Goal: Information Seeking & Learning: Learn about a topic

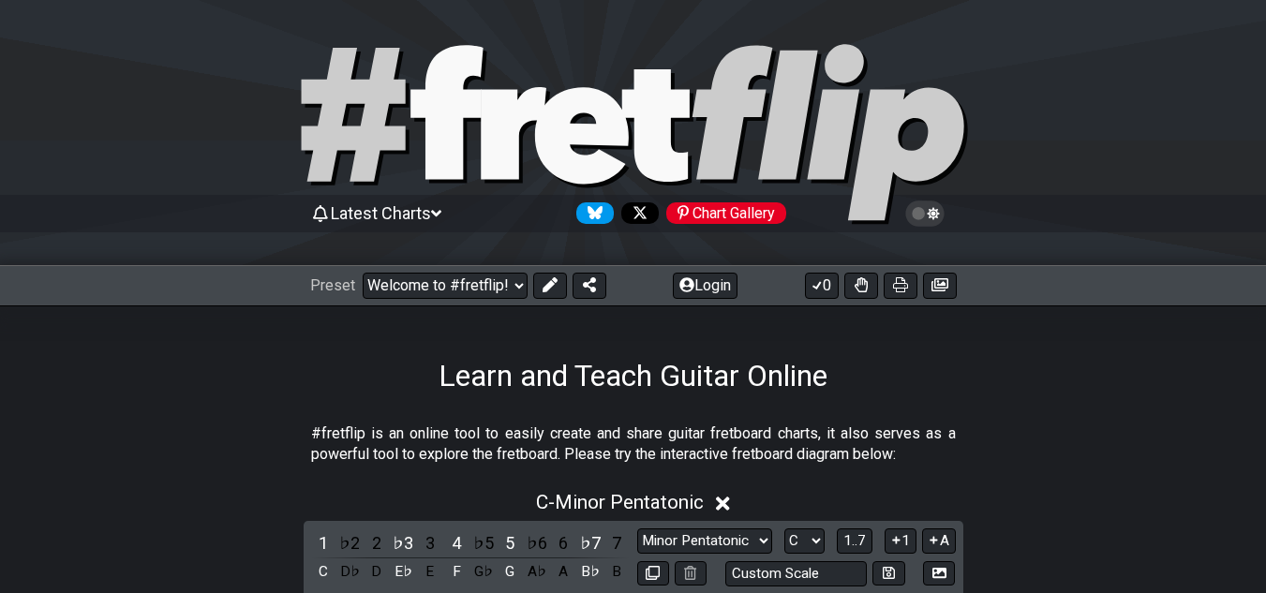
select select "C"
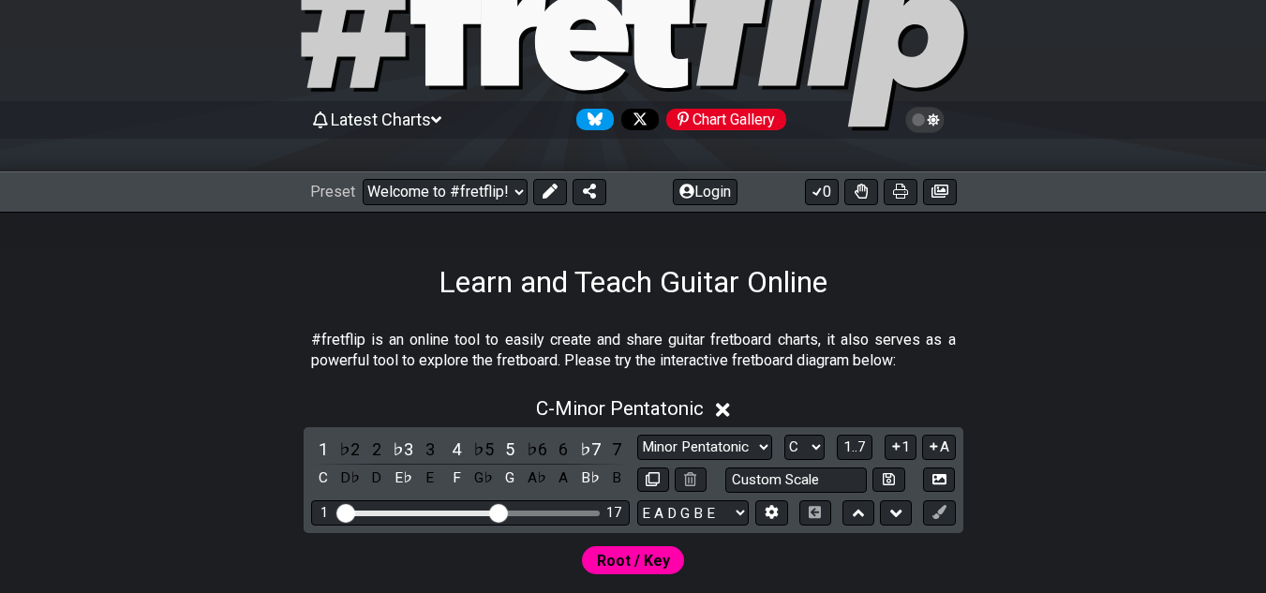
click at [427, 114] on span "Latest Charts" at bounding box center [381, 120] width 100 height 20
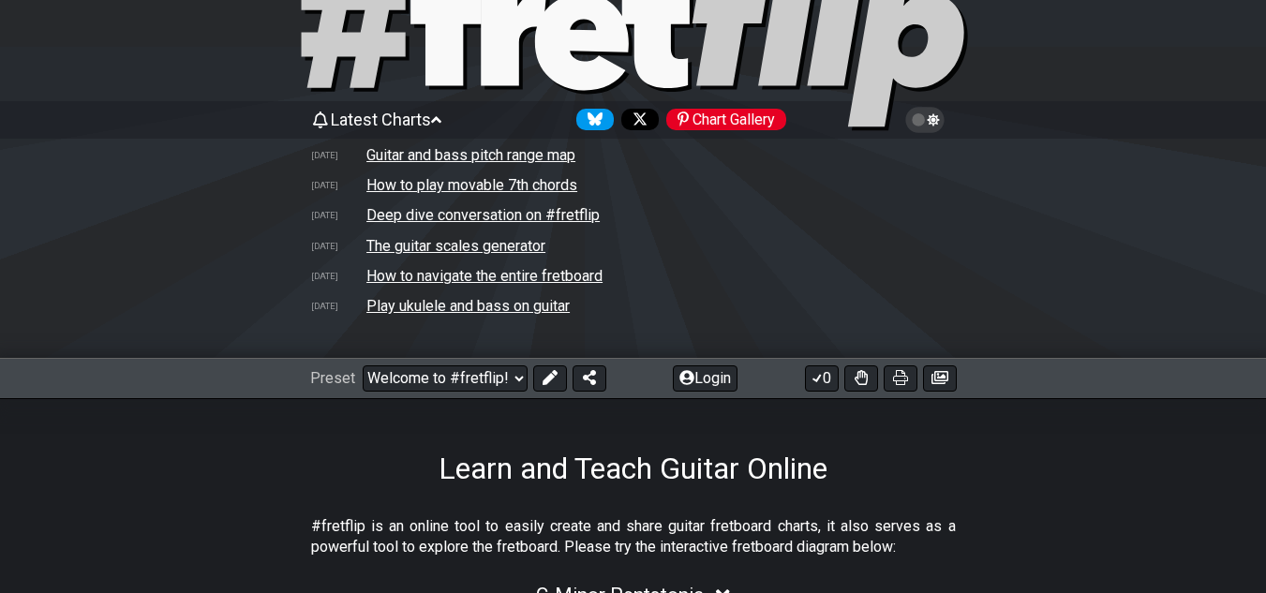
click at [441, 160] on td "Guitar and bass pitch range map" at bounding box center [471, 155] width 211 height 20
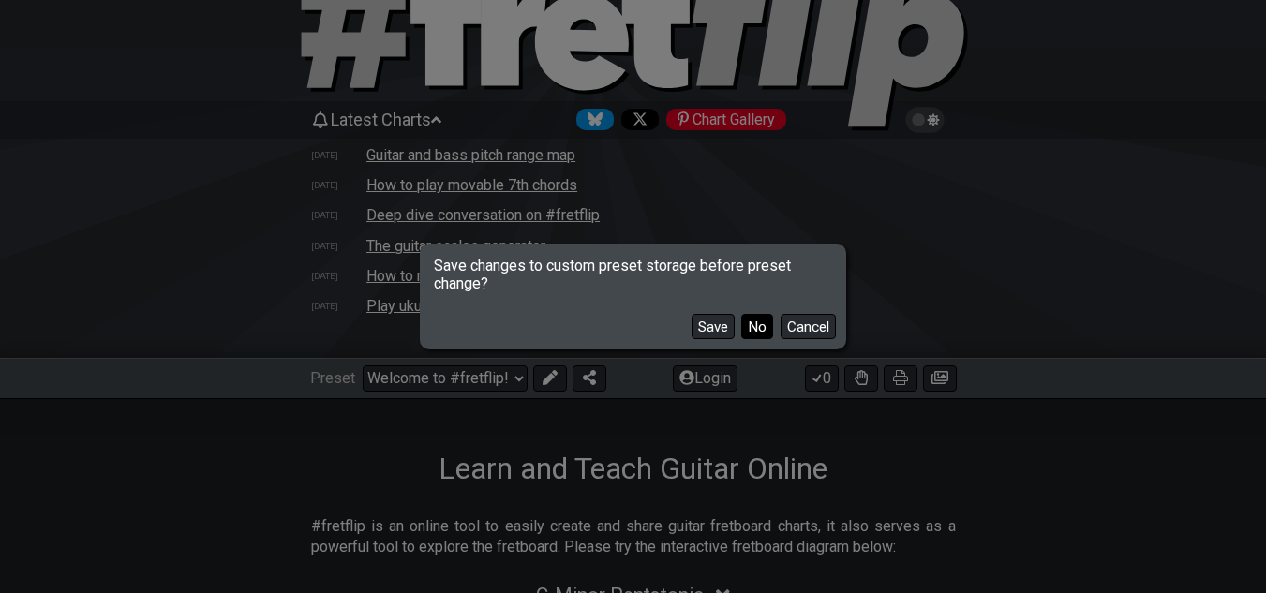
click at [754, 334] on button "No" at bounding box center [757, 326] width 32 height 25
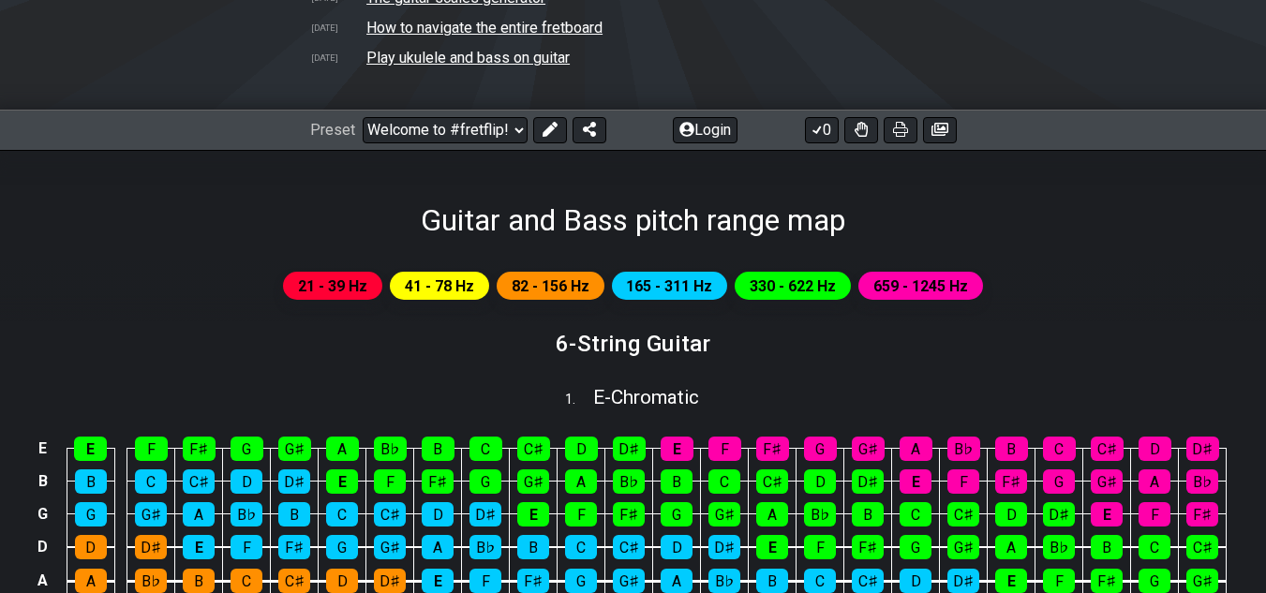
scroll to position [375, 0]
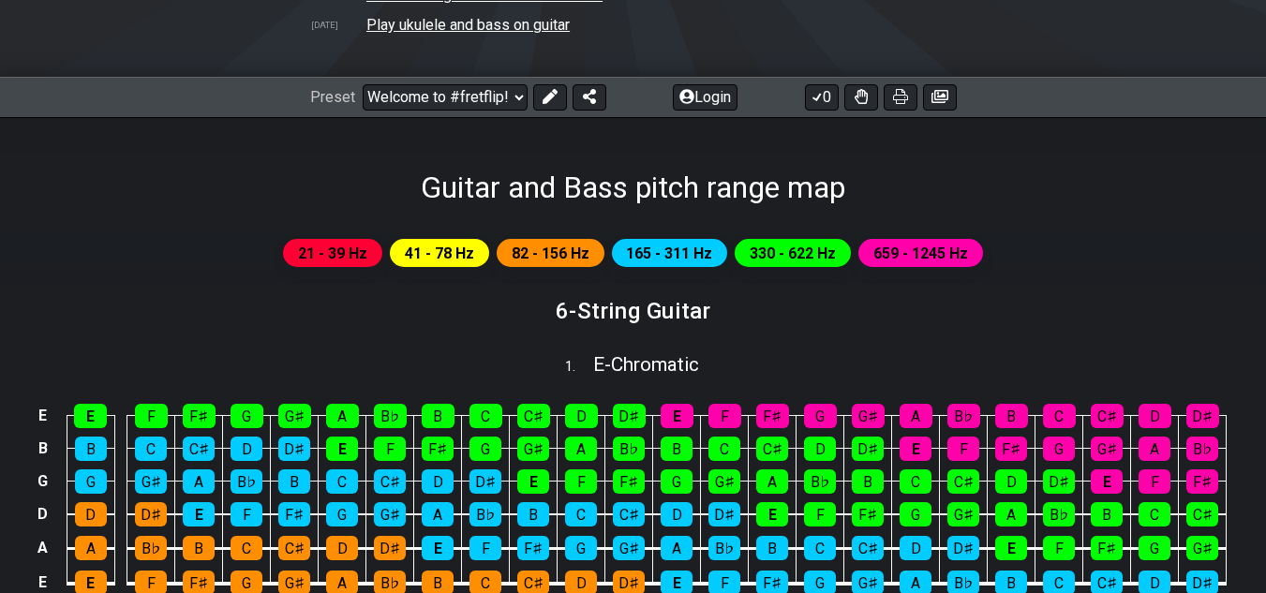
click at [672, 237] on div "21 - 39 Hz 41 - 78 Hz 82 - 156 Hz 165 - 311 Hz 330 - 622 Hz 659 - 1245 Hz" at bounding box center [633, 261] width 1266 height 66
click at [672, 241] on span "165 - 311 Hz" at bounding box center [669, 253] width 86 height 27
click at [672, 248] on span "165 - 311 Hz" at bounding box center [669, 253] width 86 height 27
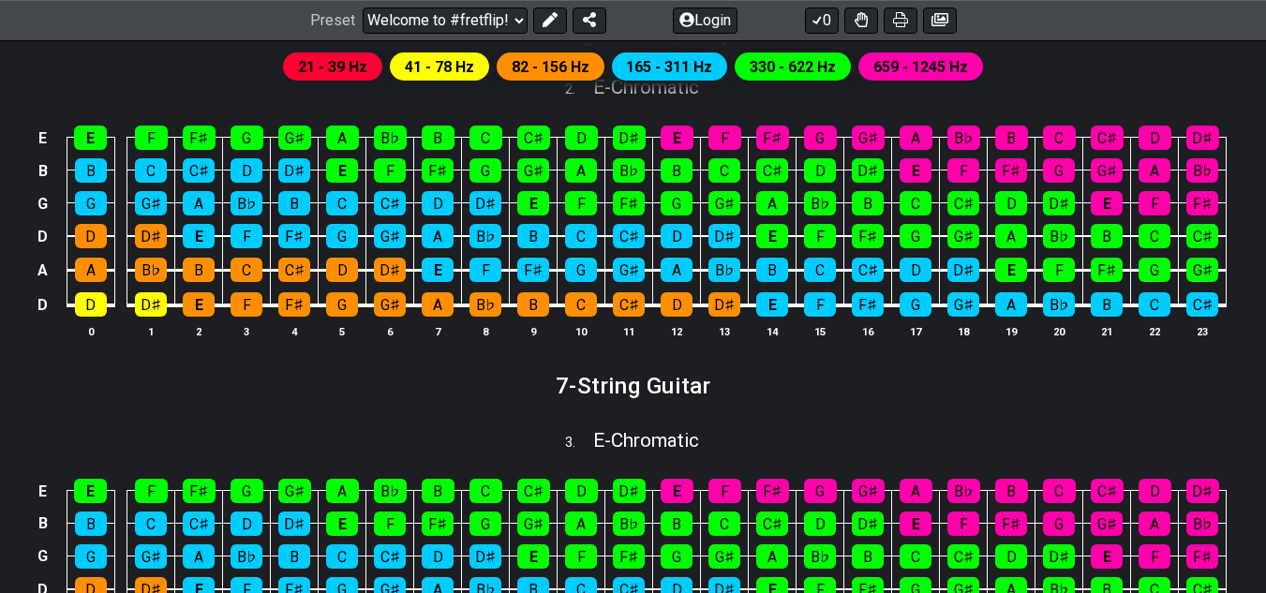
scroll to position [844, 0]
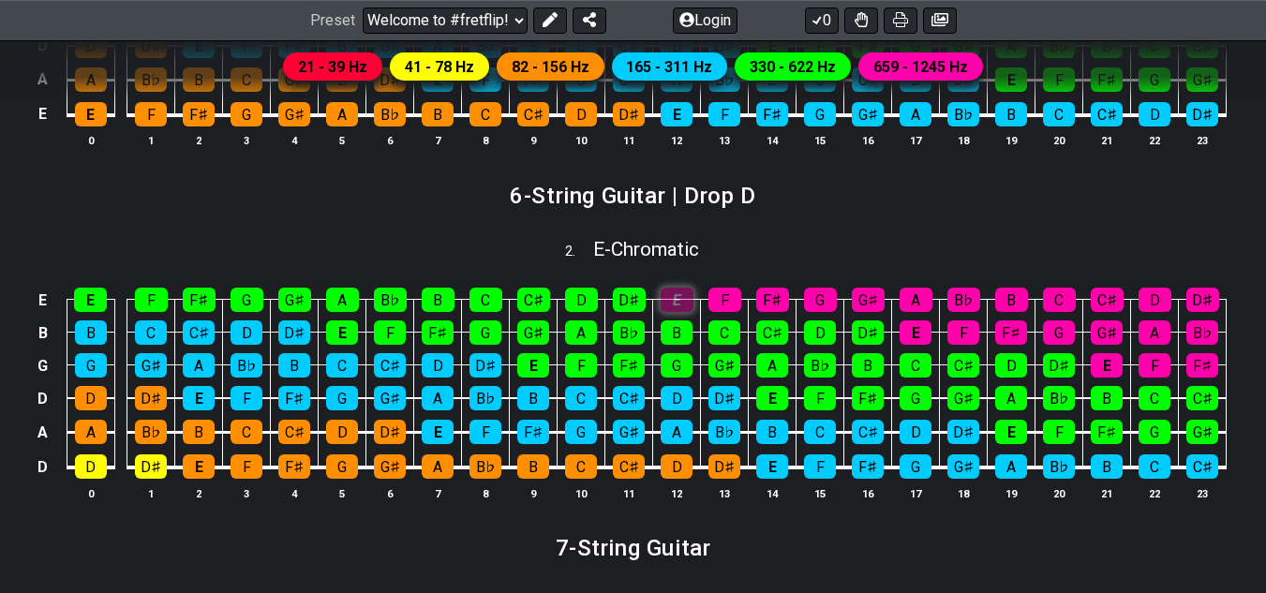
click at [691, 296] on div "E" at bounding box center [677, 300] width 33 height 24
click at [686, 299] on div "E" at bounding box center [677, 300] width 33 height 24
click at [680, 295] on div "E" at bounding box center [677, 300] width 33 height 24
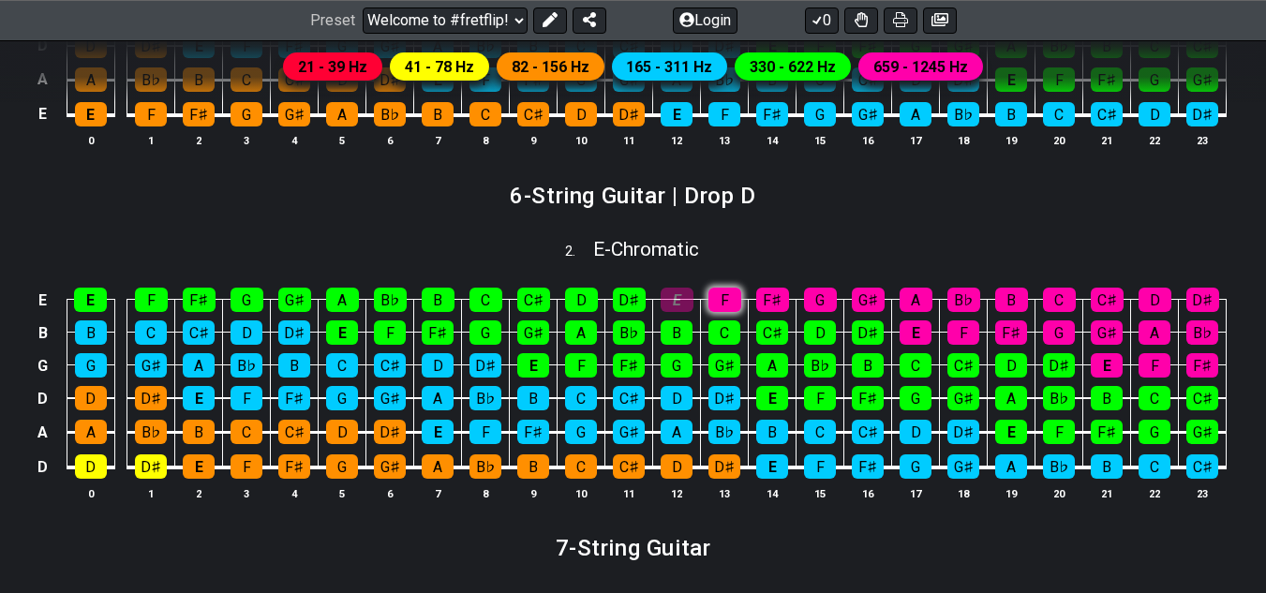
click at [711, 293] on div "F" at bounding box center [725, 300] width 33 height 24
click at [717, 324] on div "C" at bounding box center [725, 333] width 32 height 24
click at [673, 302] on div "E" at bounding box center [677, 300] width 33 height 24
click at [716, 296] on div "F" at bounding box center [725, 300] width 33 height 24
click at [716, 325] on div "C" at bounding box center [725, 333] width 32 height 24
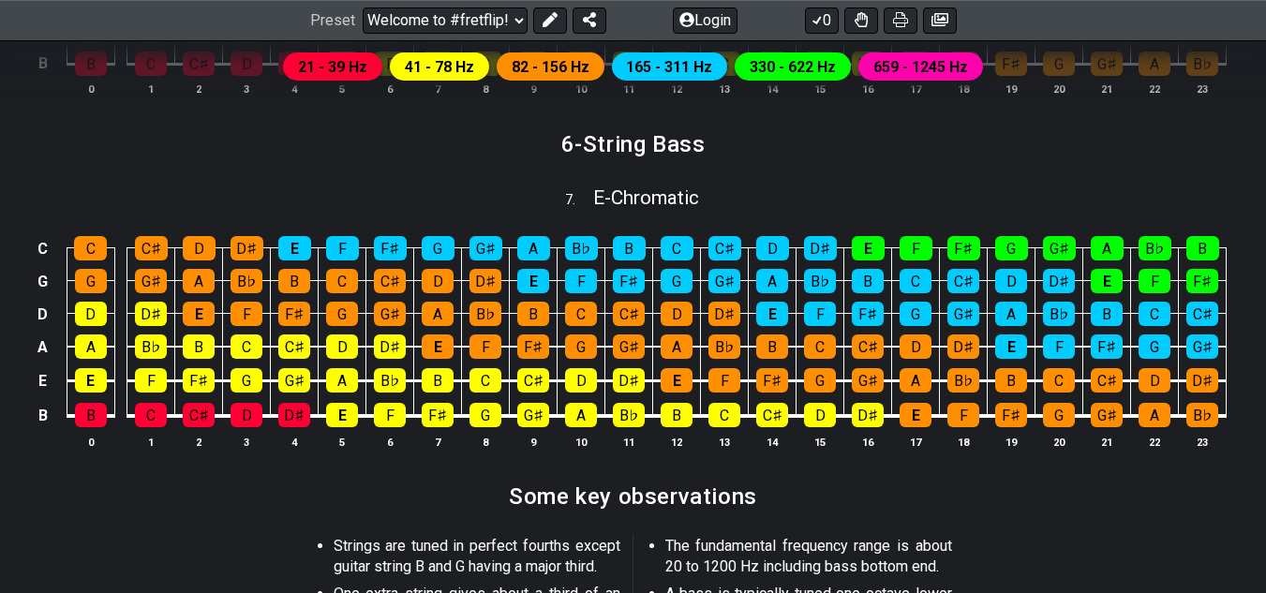
scroll to position [2704, 0]
